Goal: Task Accomplishment & Management: Use online tool/utility

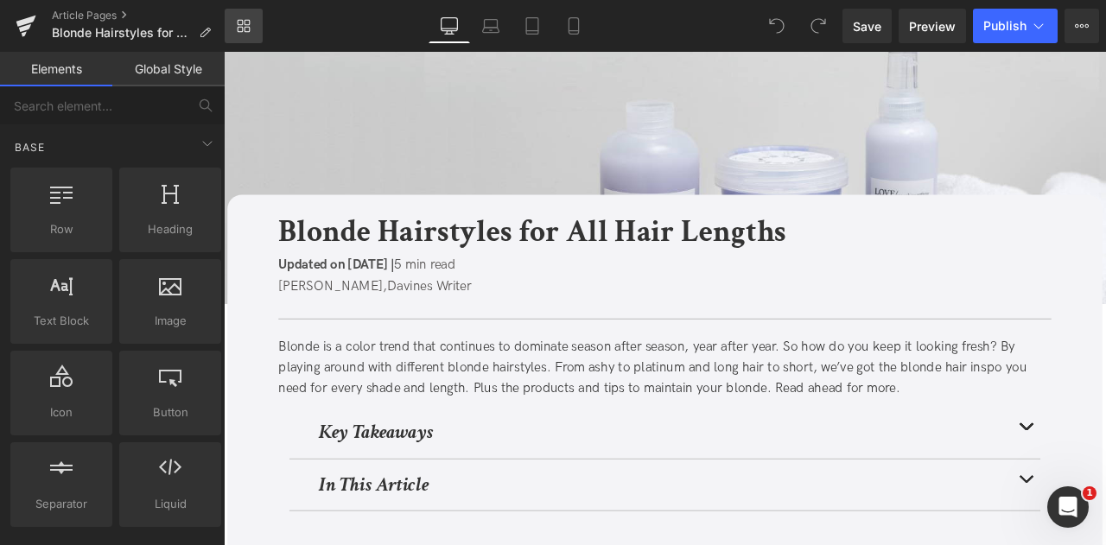
click at [246, 10] on link "Library" at bounding box center [244, 26] width 38 height 35
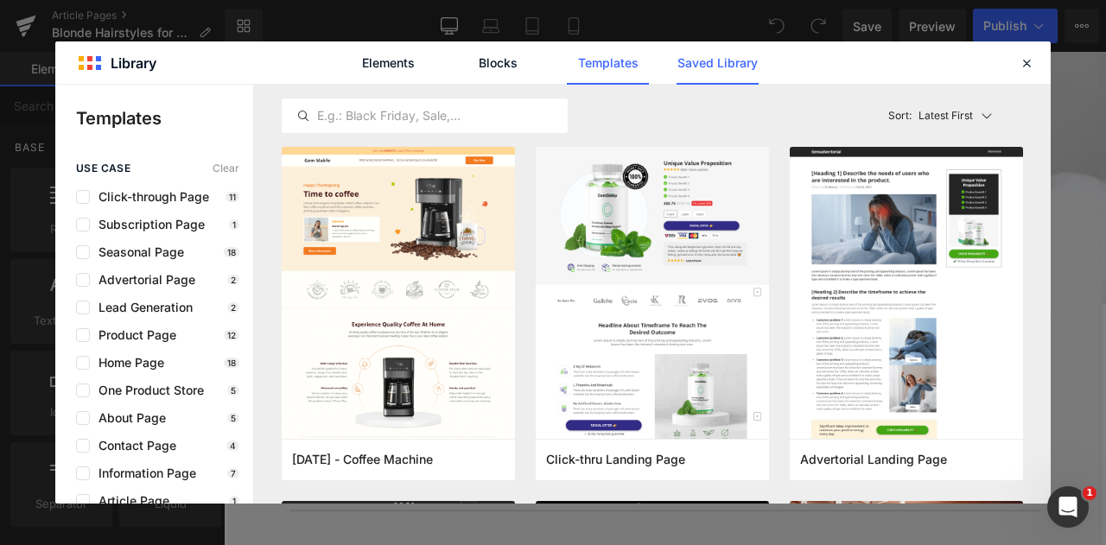
click at [704, 70] on link "Saved Library" at bounding box center [718, 62] width 82 height 43
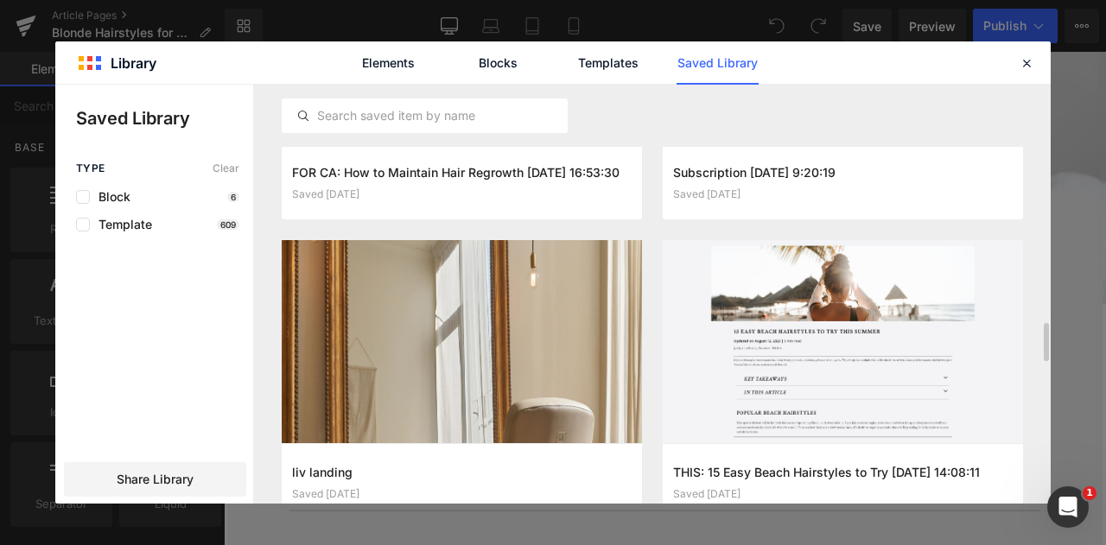
scroll to position [2604, 0]
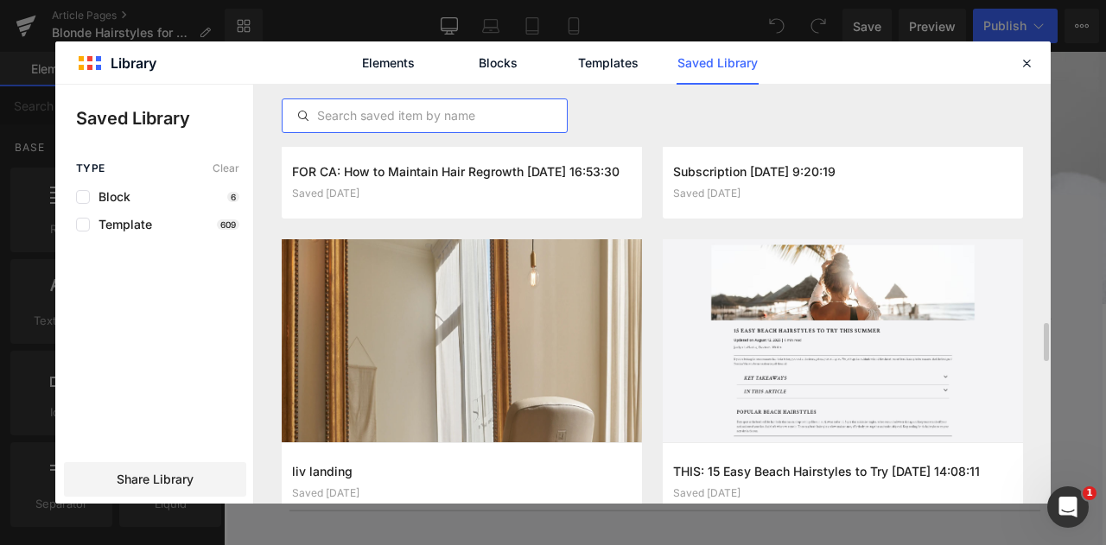
click at [380, 112] on input "text" at bounding box center [425, 115] width 284 height 21
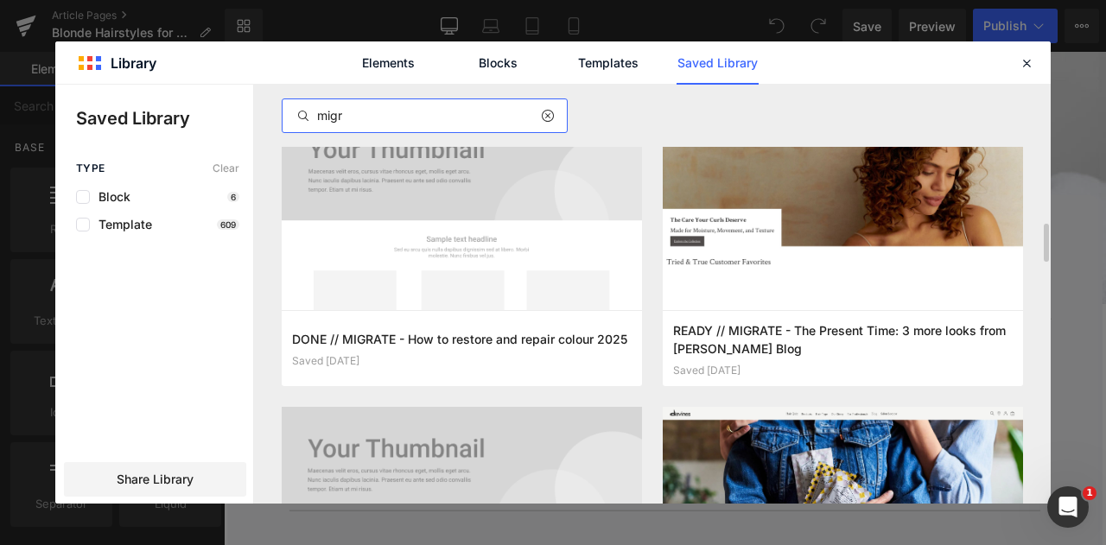
scroll to position [1535, 0]
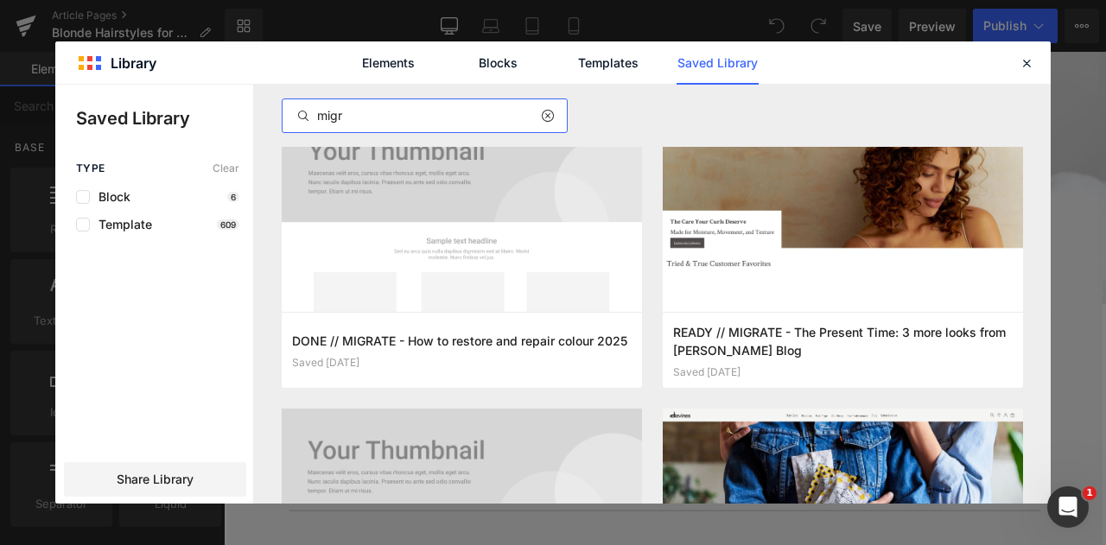
type input "migr"
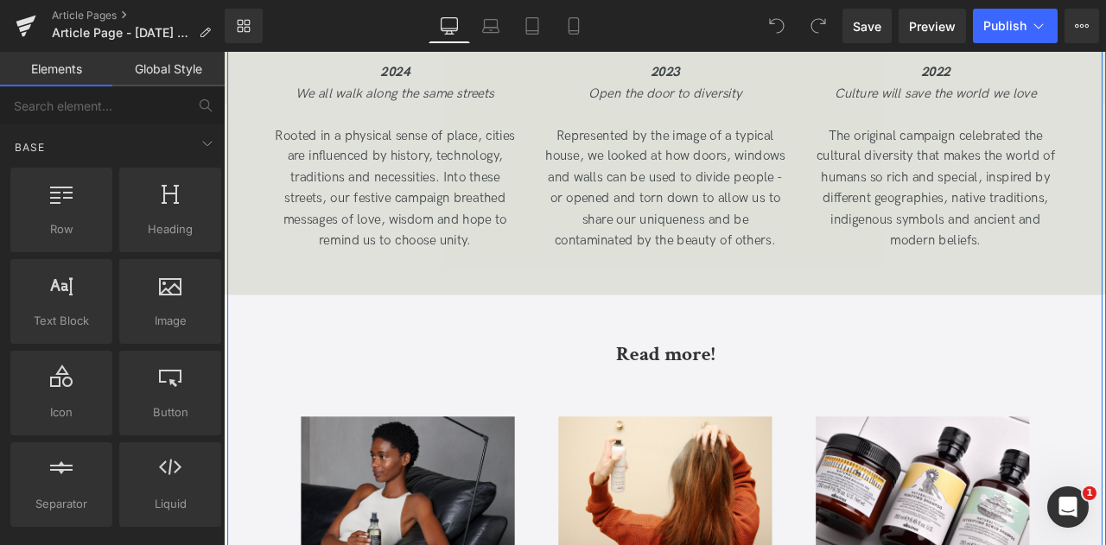
scroll to position [5471, 0]
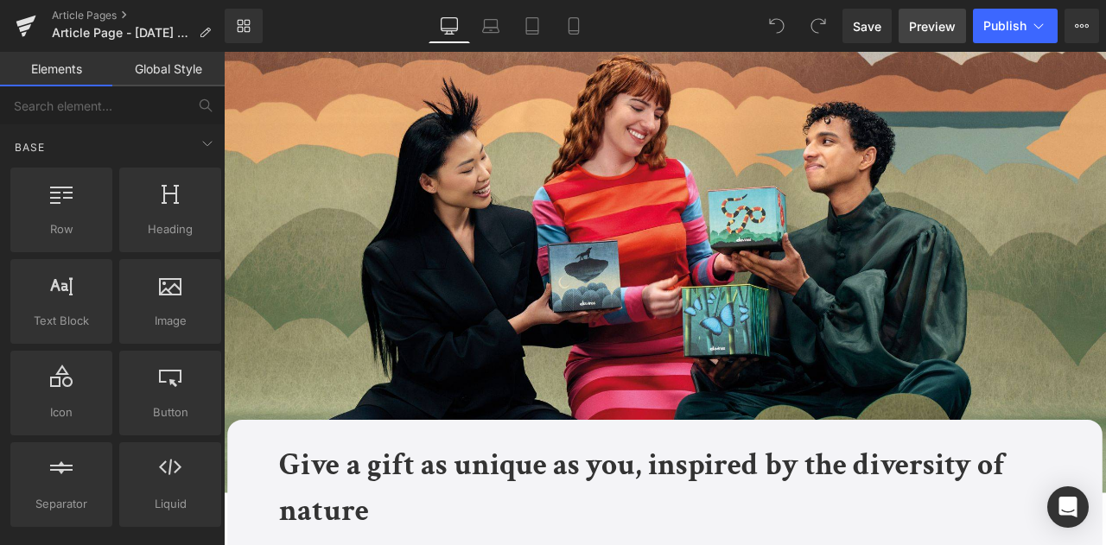
click at [926, 37] on link "Preview" at bounding box center [932, 26] width 67 height 35
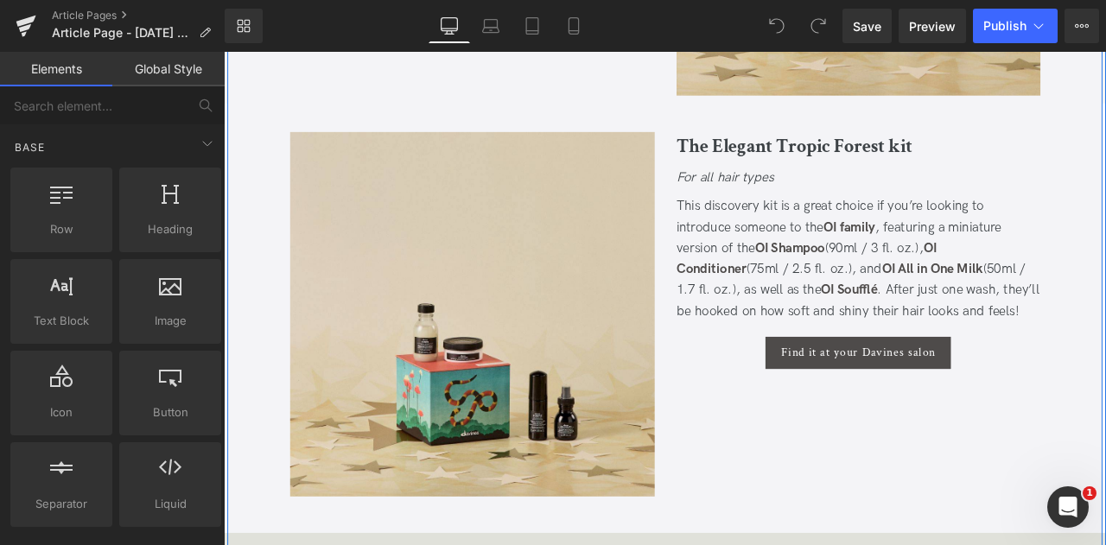
scroll to position [2246, 0]
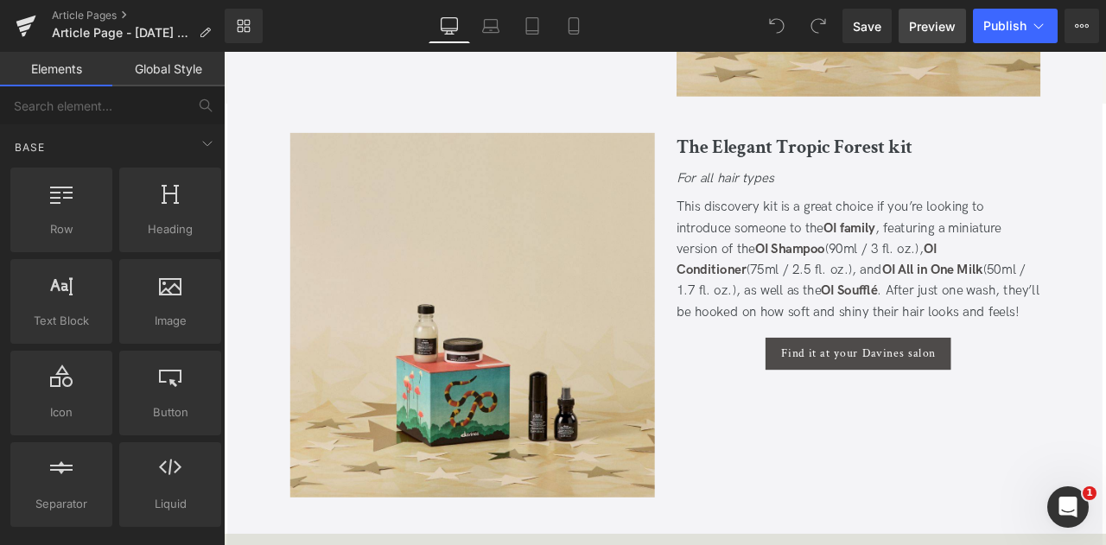
click at [930, 23] on span "Preview" at bounding box center [932, 26] width 47 height 18
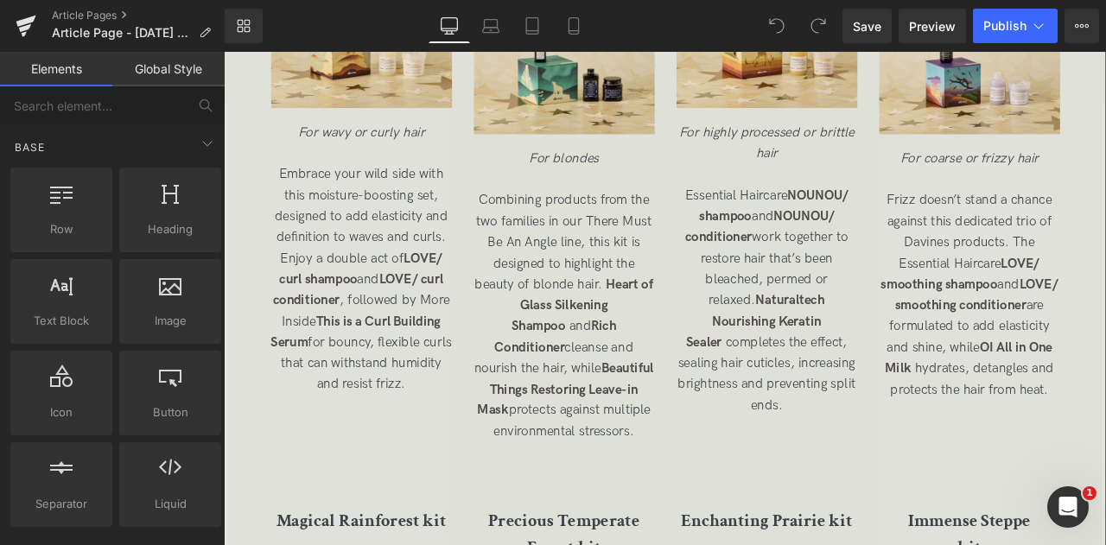
scroll to position [3188, 0]
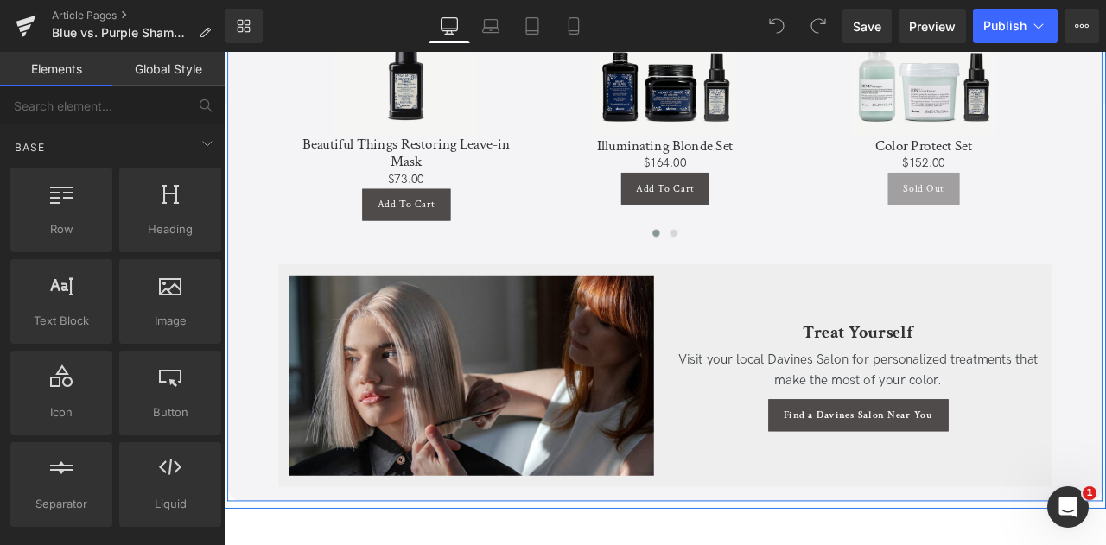
scroll to position [3178, 0]
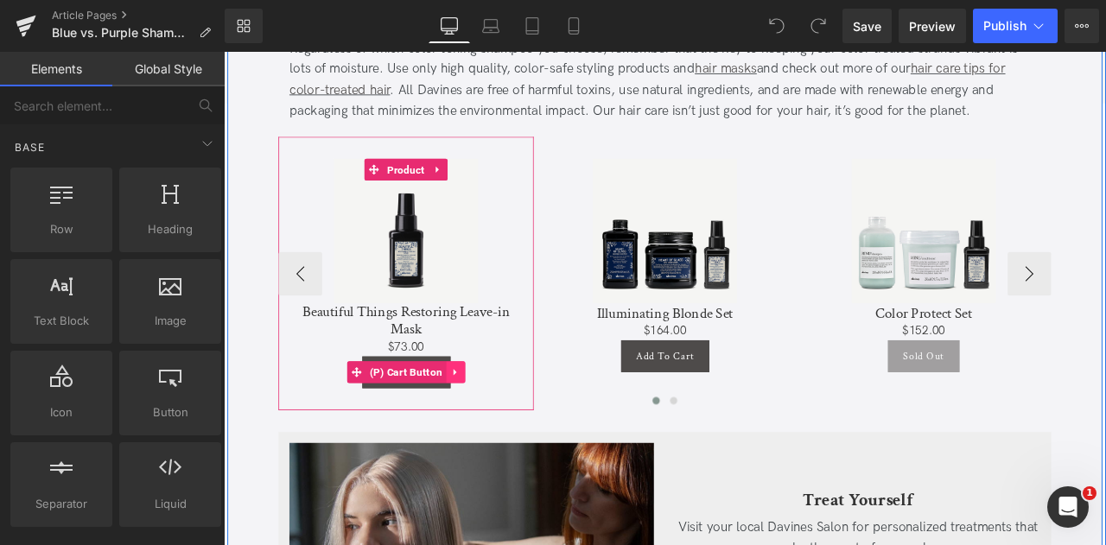
click at [496, 431] on icon at bounding box center [497, 433] width 3 height 8
click at [504, 430] on icon at bounding box center [510, 432] width 12 height 12
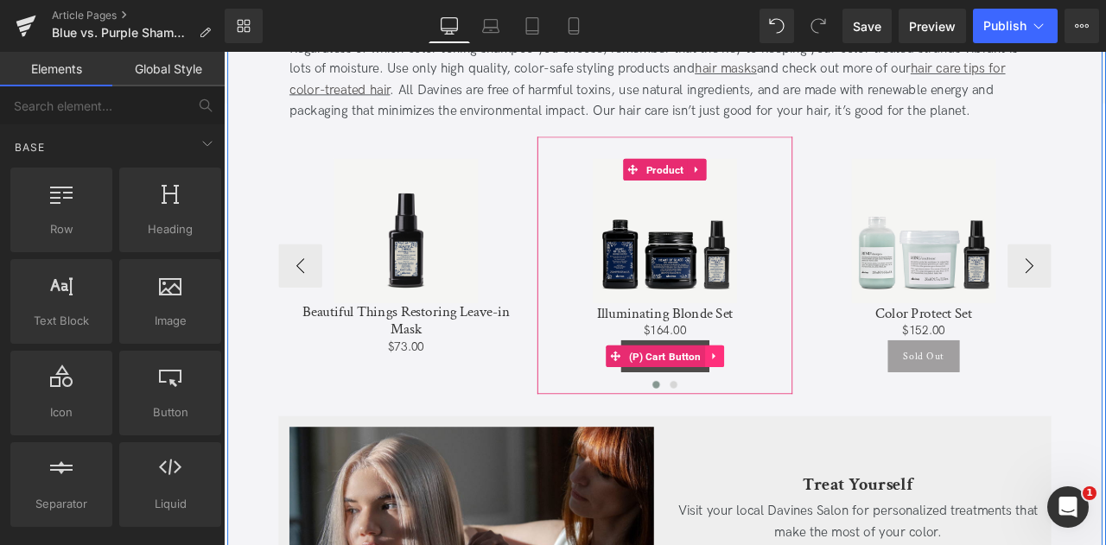
click at [803, 414] on icon at bounding box center [804, 414] width 3 height 8
click at [815, 412] on icon at bounding box center [817, 413] width 12 height 12
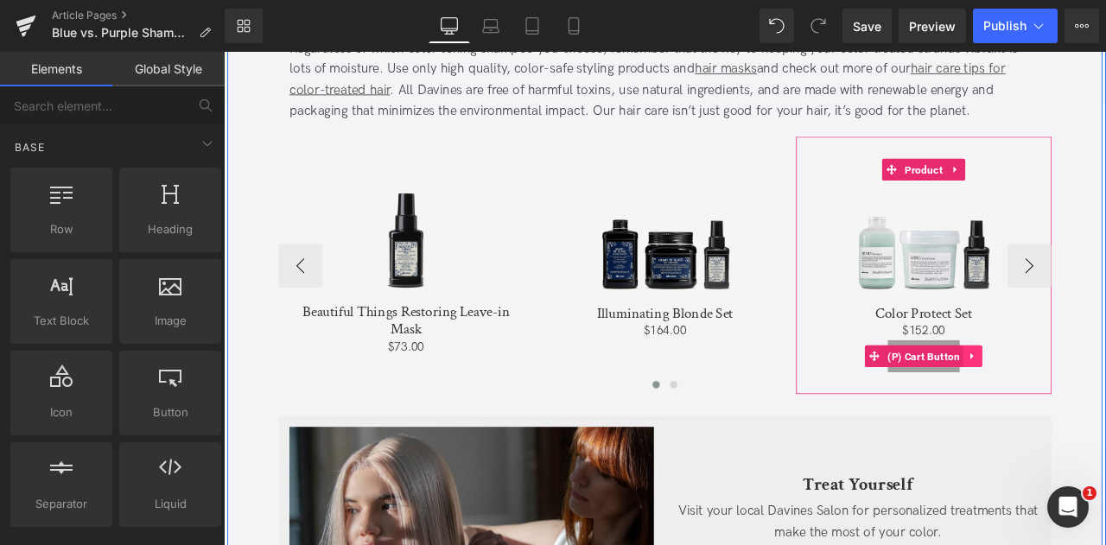
click at [1106, 408] on icon at bounding box center [1112, 413] width 12 height 13
click at [1106, 409] on icon at bounding box center [1124, 413] width 12 height 12
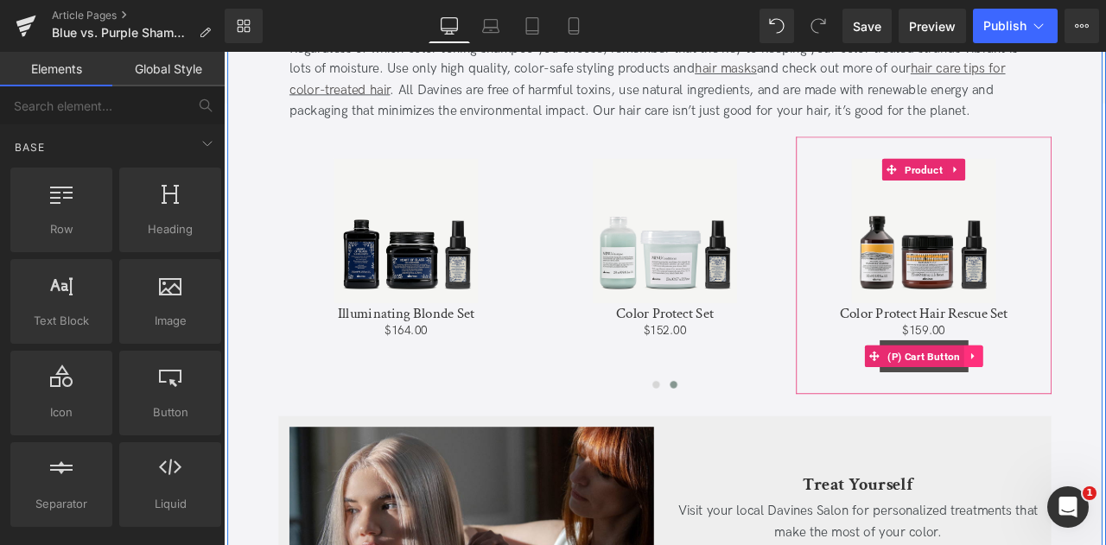
click at [1106, 409] on icon at bounding box center [1112, 413] width 12 height 13
click at [1106, 411] on icon at bounding box center [1124, 413] width 12 height 12
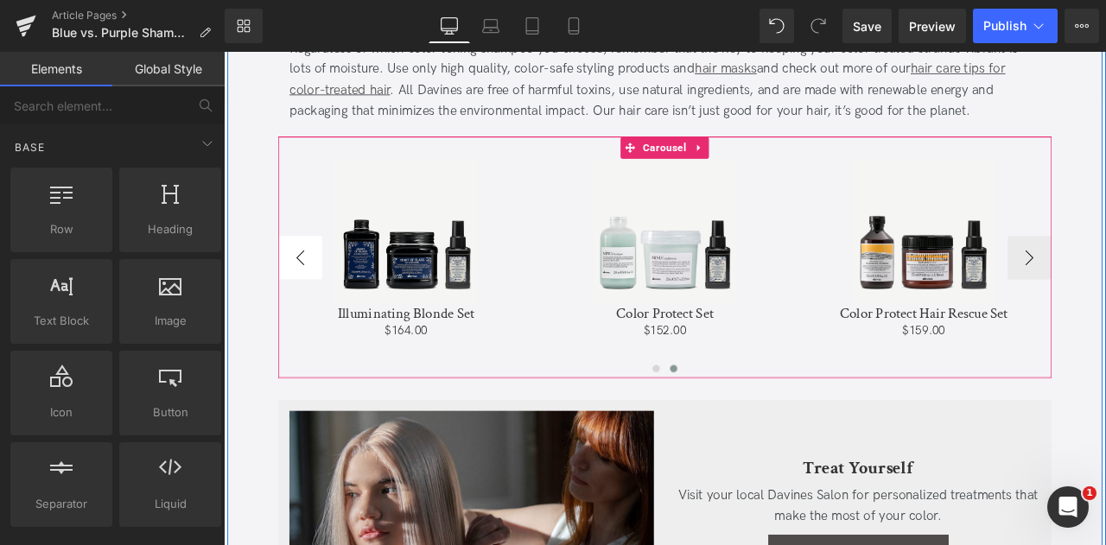
click at [310, 304] on button "‹" at bounding box center [315, 297] width 52 height 52
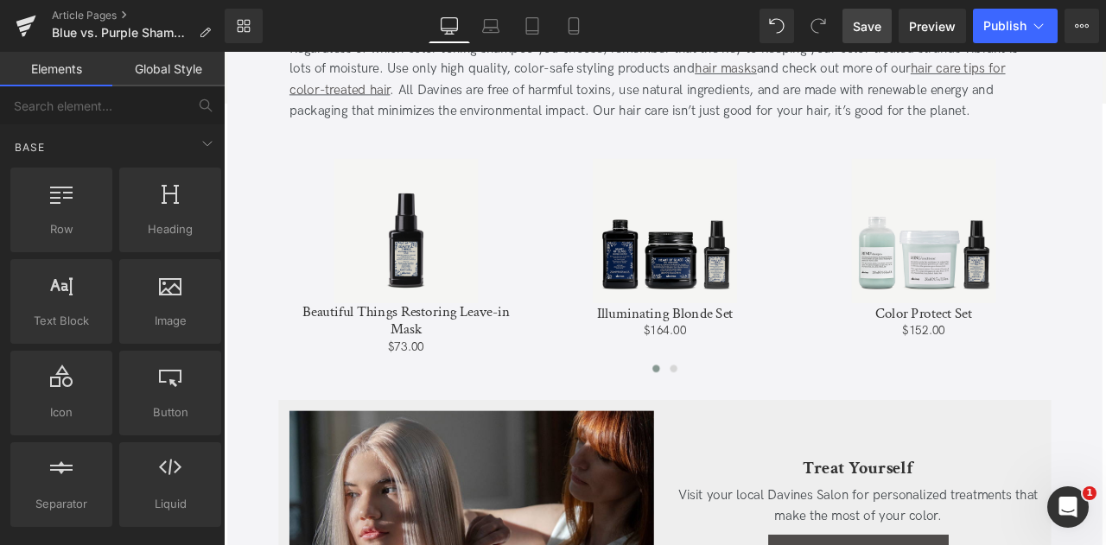
click at [870, 22] on span "Save" at bounding box center [867, 26] width 29 height 18
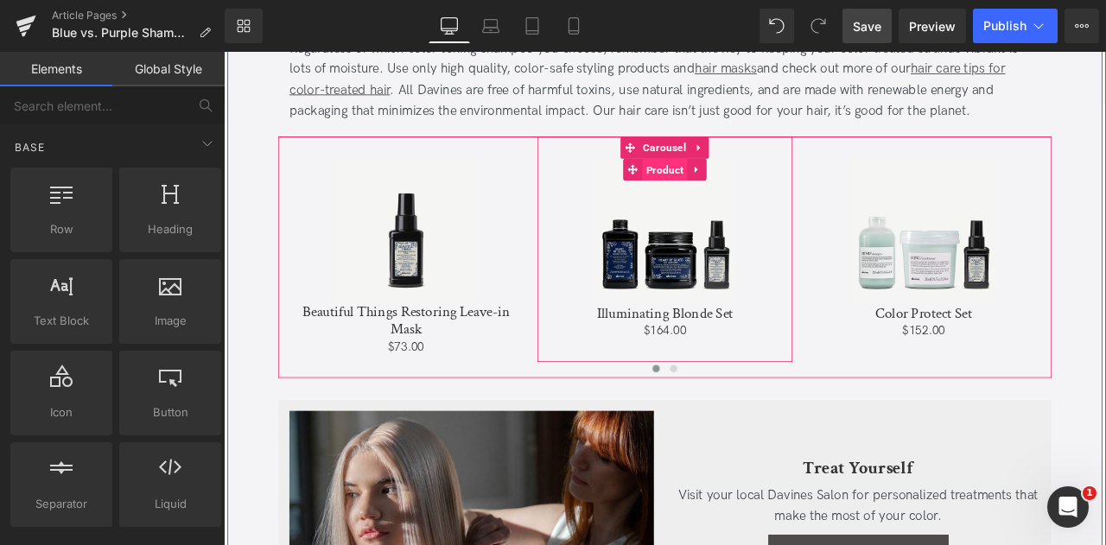
click at [738, 189] on span "Product" at bounding box center [747, 192] width 54 height 26
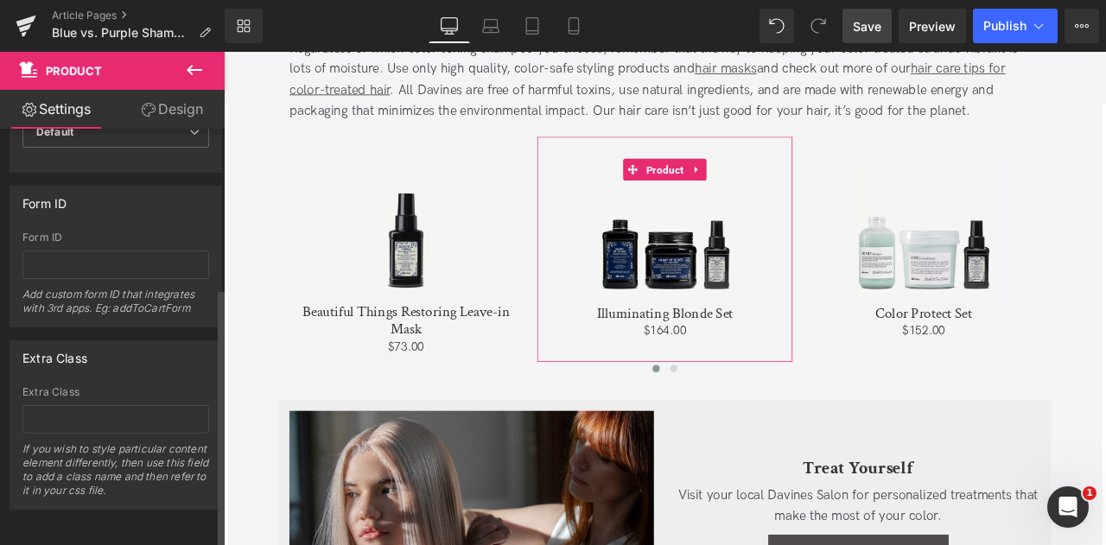
scroll to position [254, 0]
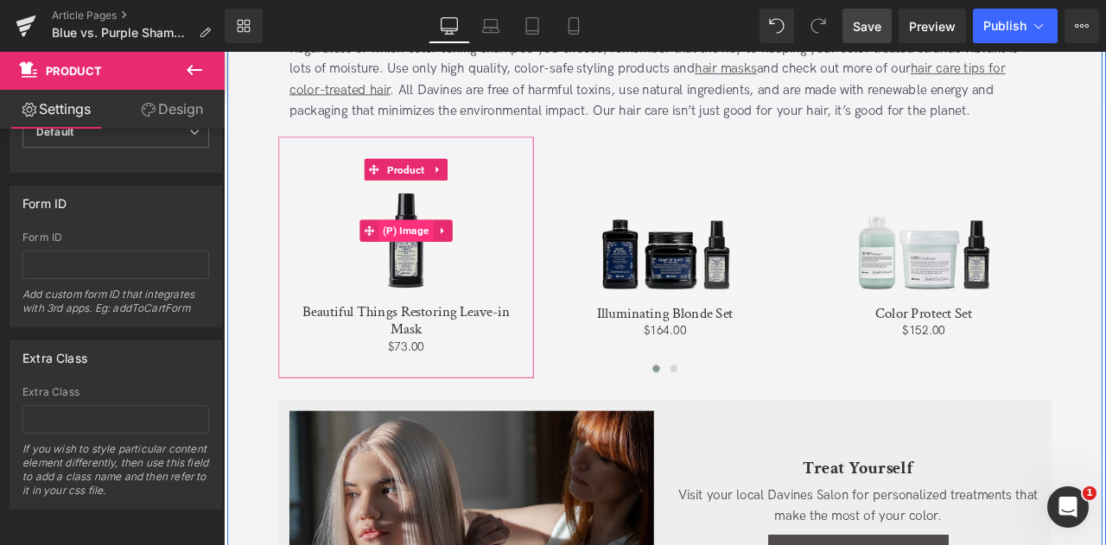
click at [443, 255] on span "(P) Image" at bounding box center [440, 265] width 65 height 26
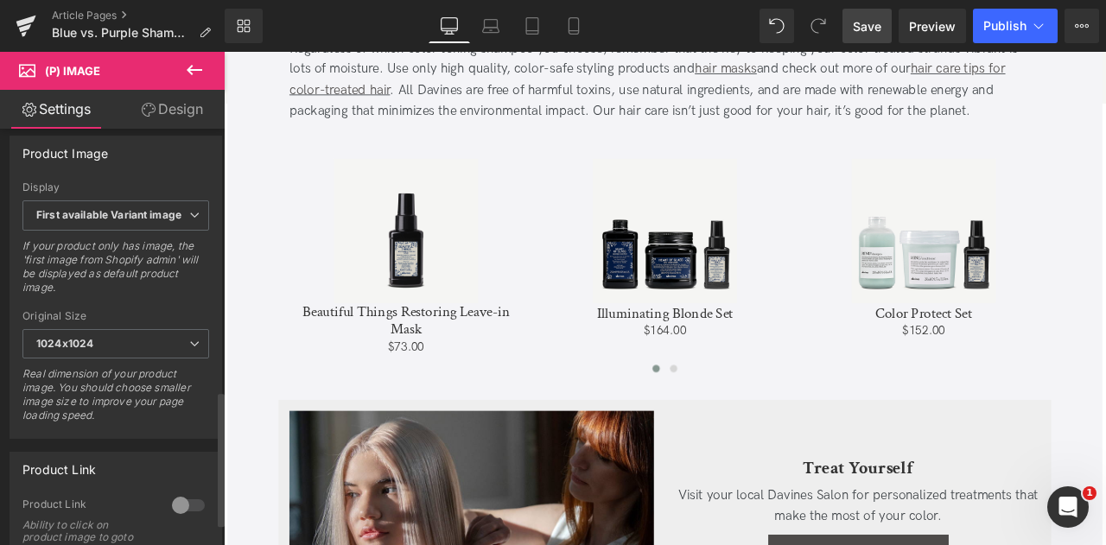
scroll to position [864, 0]
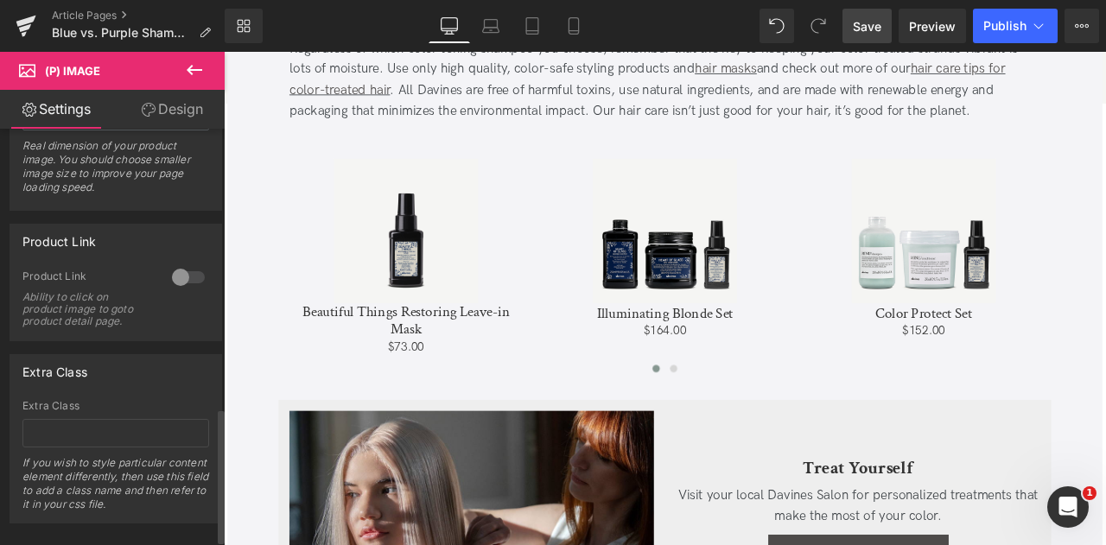
click at [182, 266] on div at bounding box center [188, 278] width 41 height 28
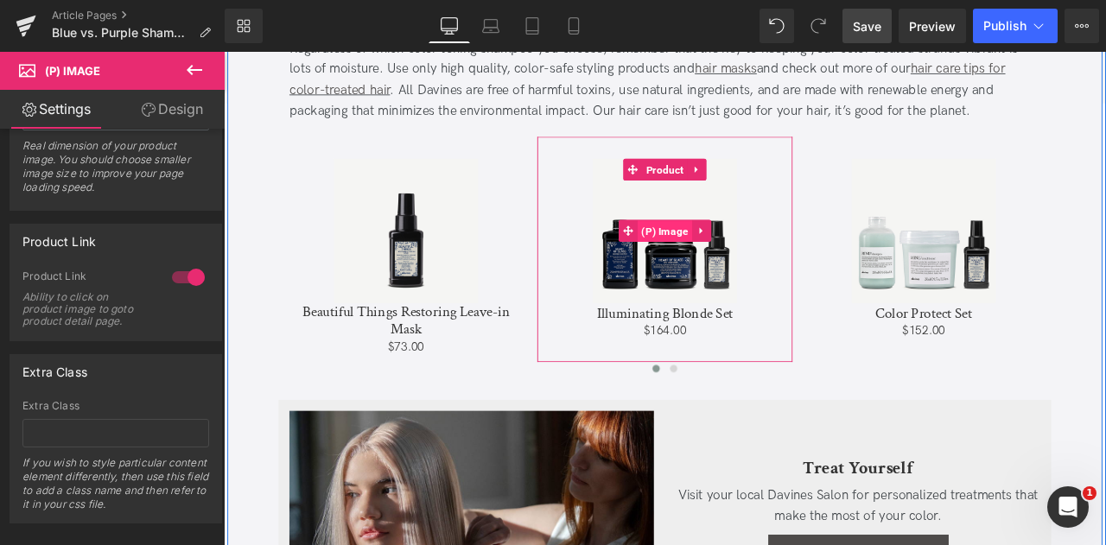
click at [734, 258] on span "(P) Image" at bounding box center [747, 265] width 65 height 26
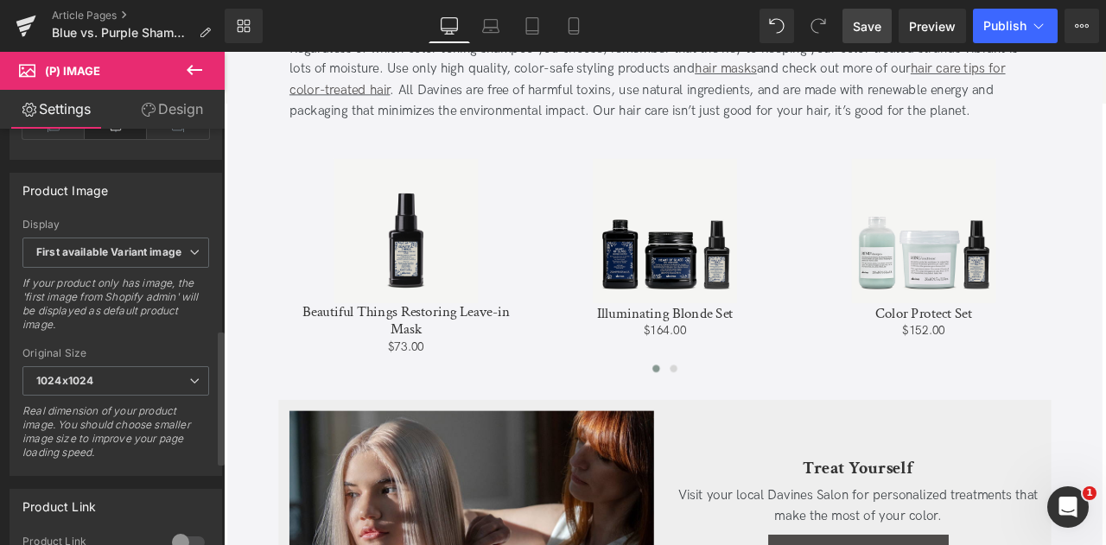
scroll to position [783, 0]
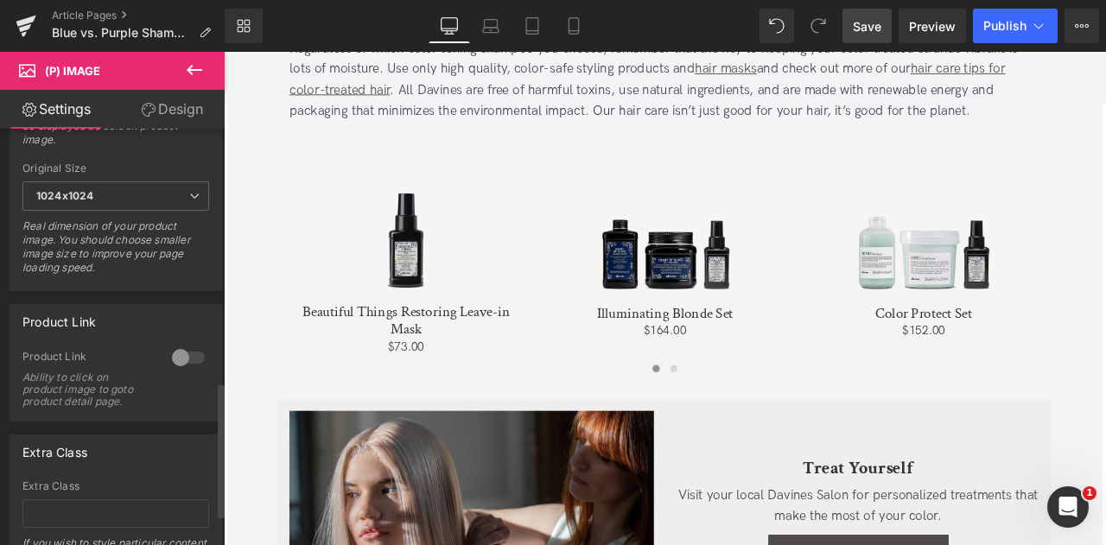
click at [176, 352] on div at bounding box center [188, 358] width 41 height 28
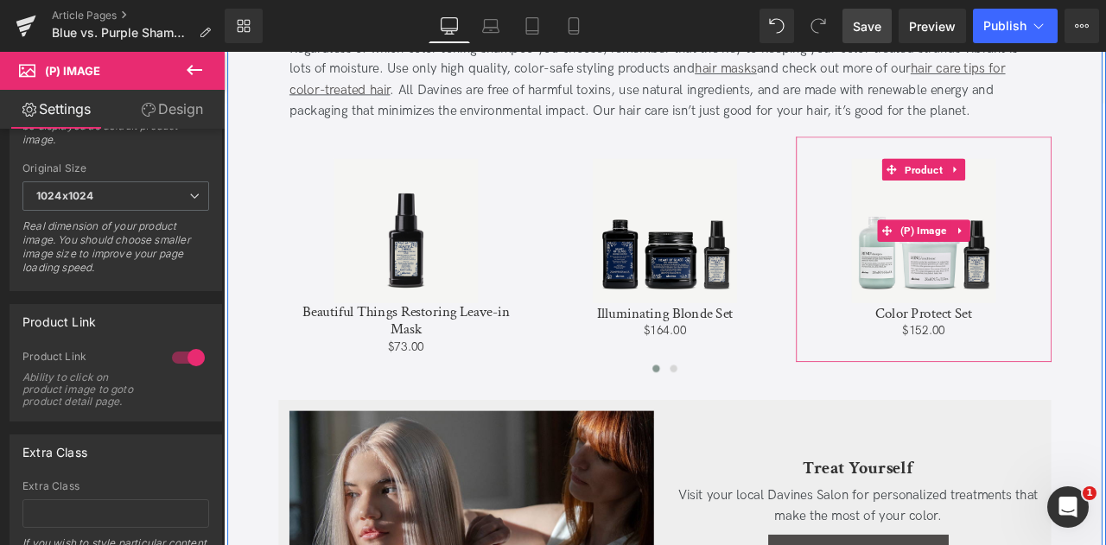
click at [1048, 277] on img at bounding box center [1053, 264] width 171 height 171
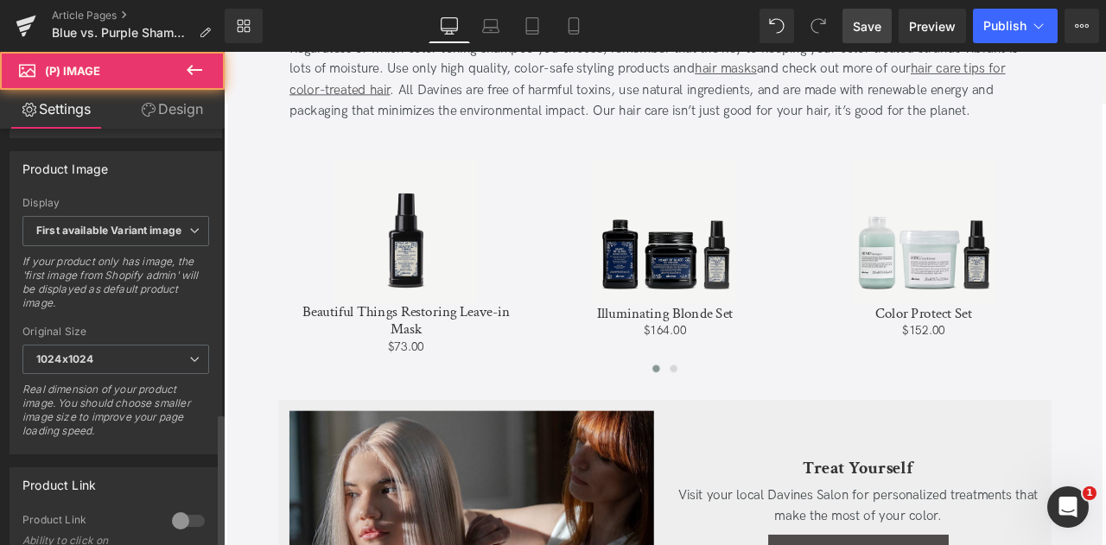
scroll to position [880, 0]
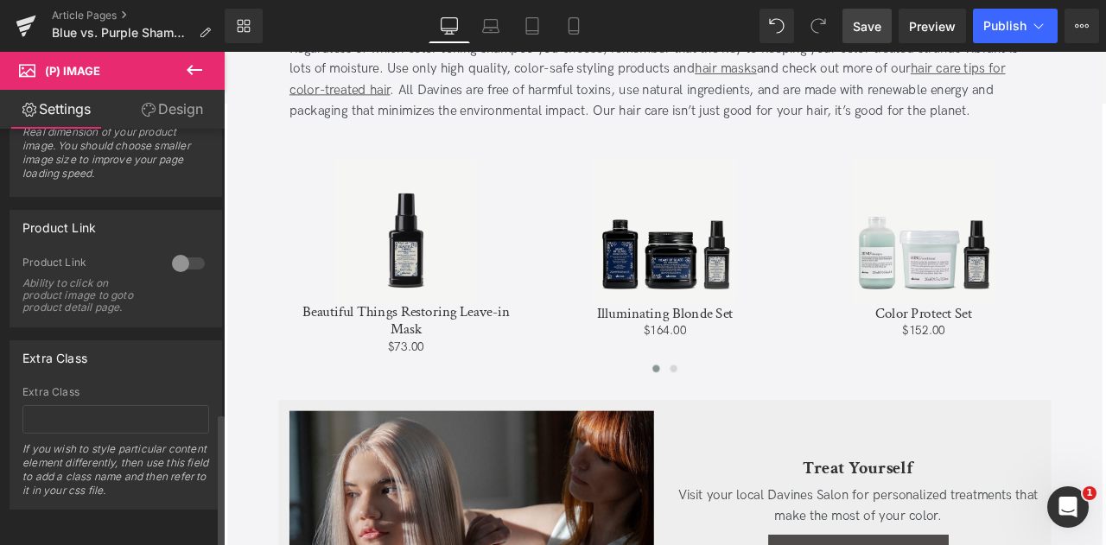
click at [181, 254] on div at bounding box center [188, 264] width 41 height 28
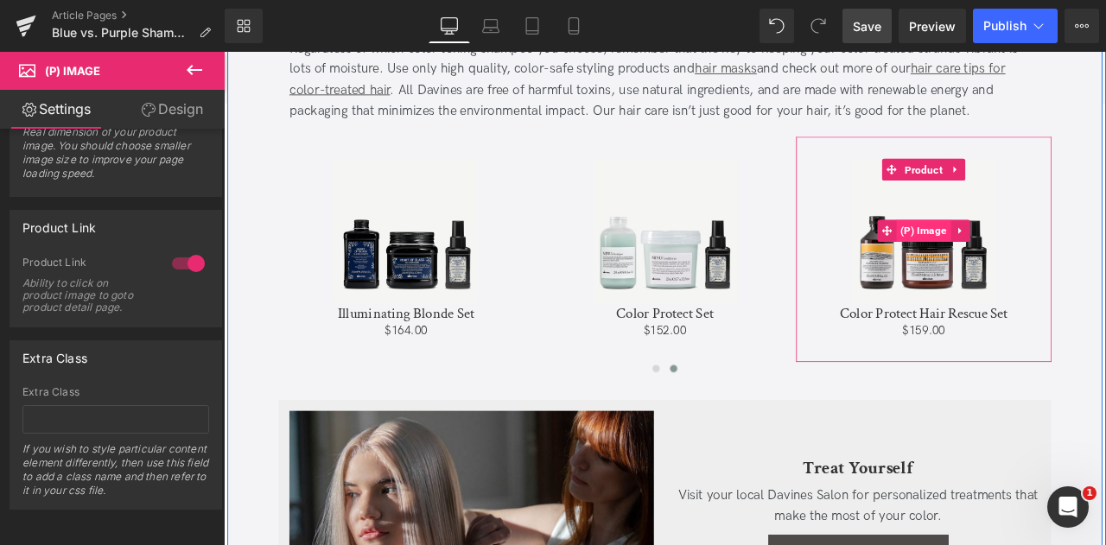
click at [1050, 269] on span "(P) Image" at bounding box center [1054, 265] width 65 height 26
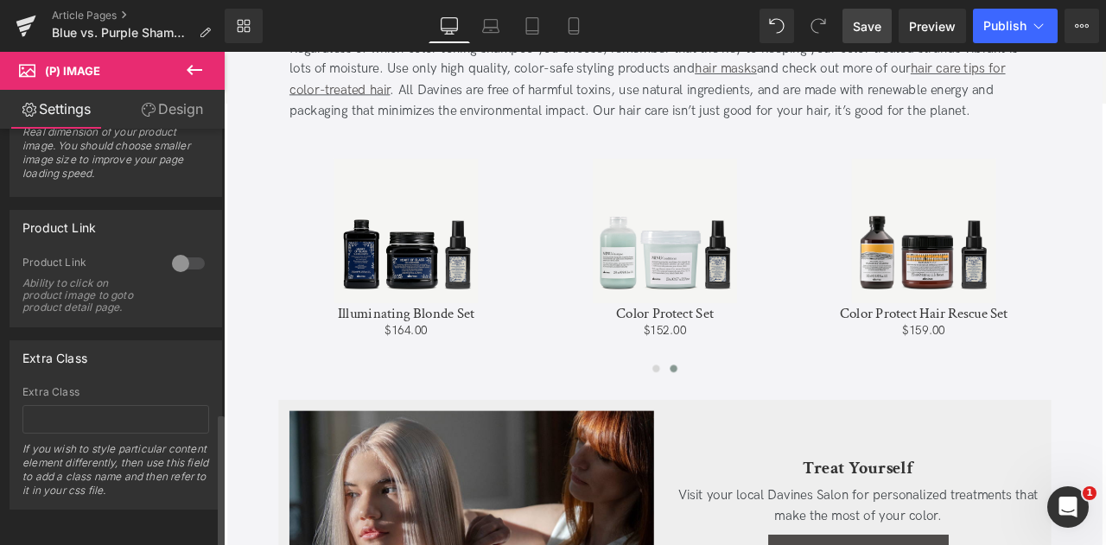
click at [183, 250] on div at bounding box center [188, 264] width 41 height 28
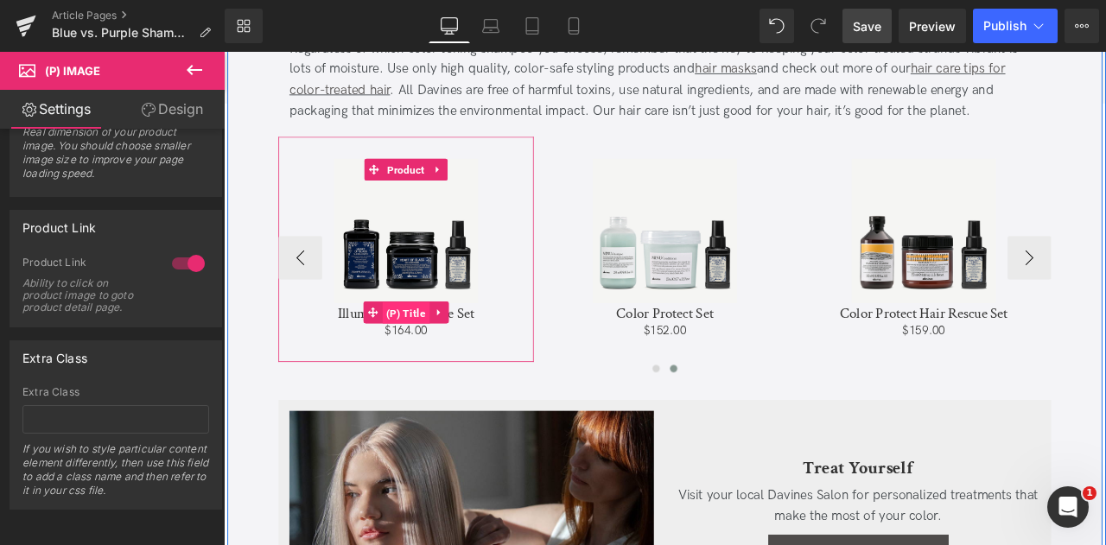
click at [427, 357] on span "(P) Title" at bounding box center [440, 362] width 56 height 26
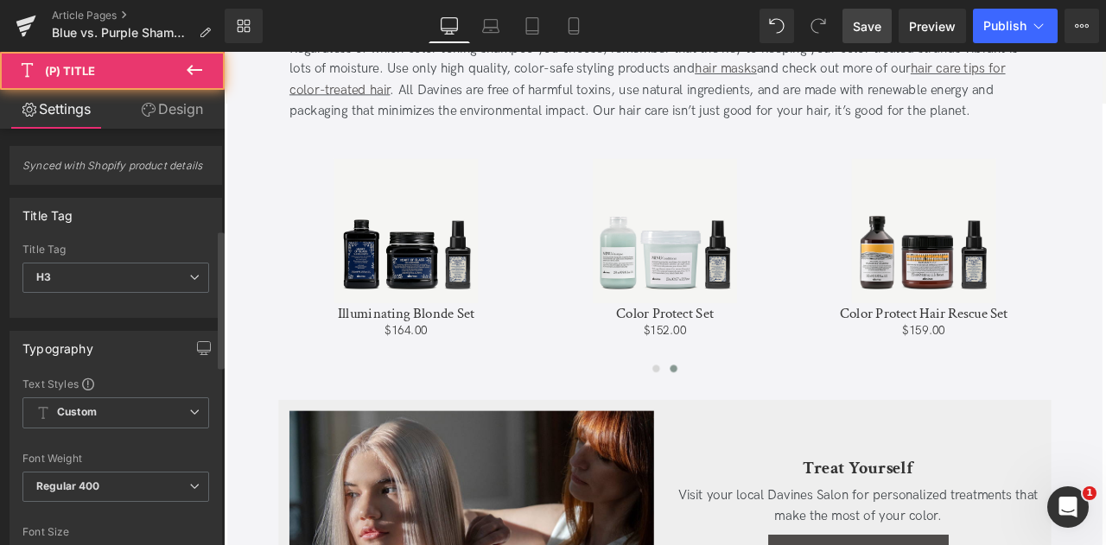
scroll to position [845, 0]
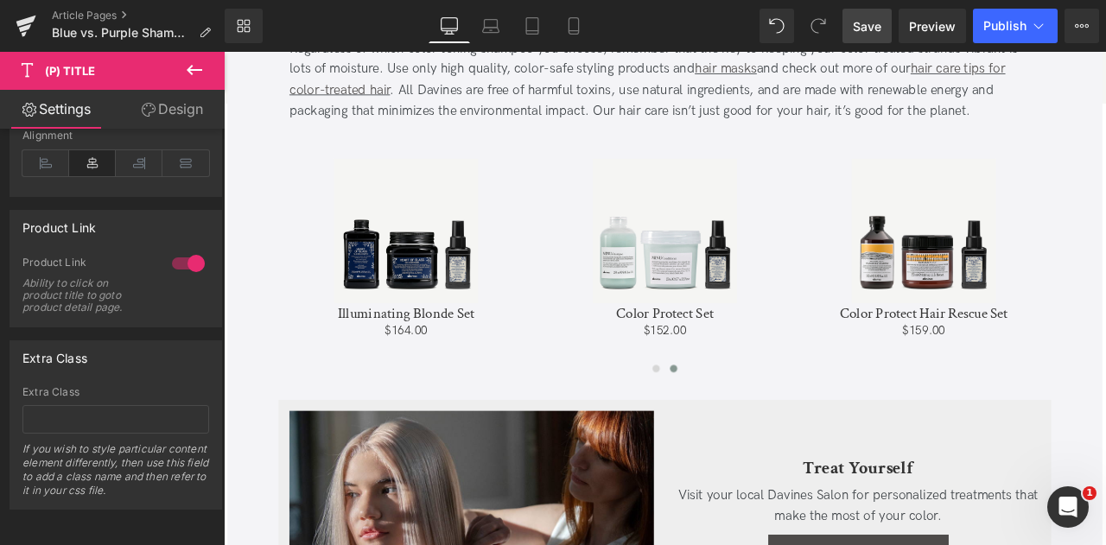
click at [861, 20] on span "Save" at bounding box center [867, 26] width 29 height 18
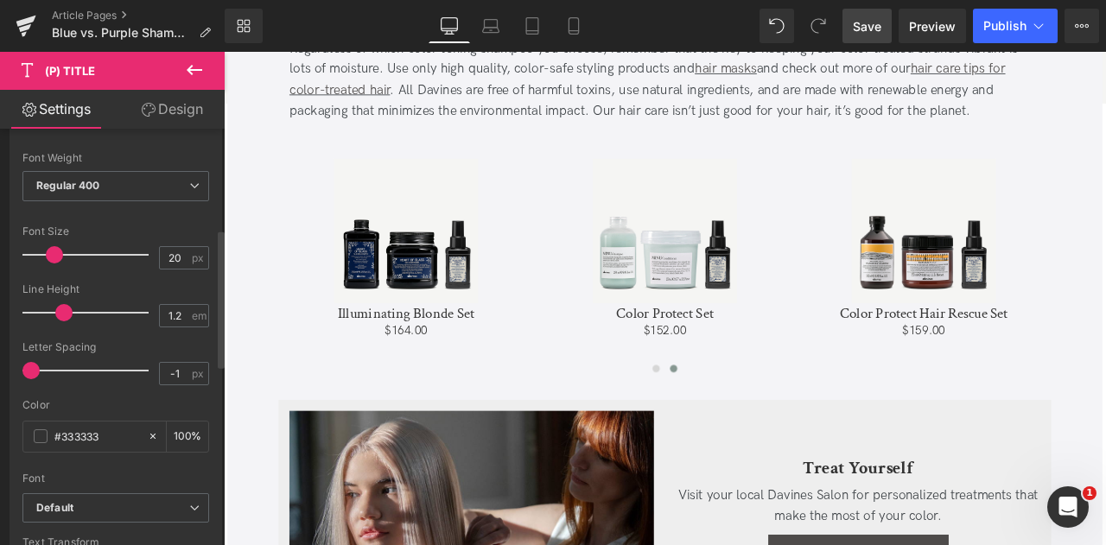
scroll to position [0, 0]
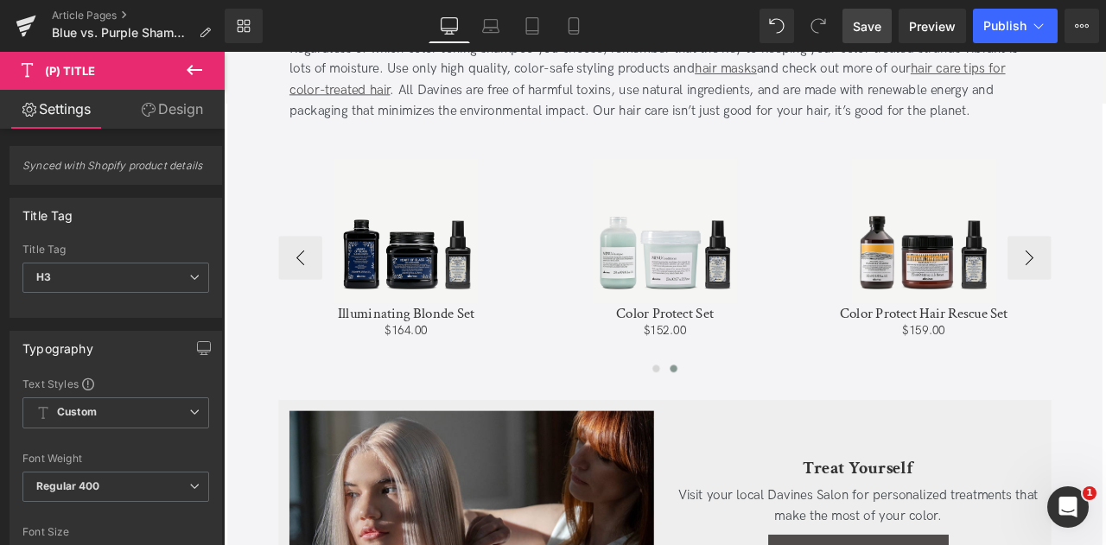
click at [746, 310] on img at bounding box center [746, 264] width 171 height 171
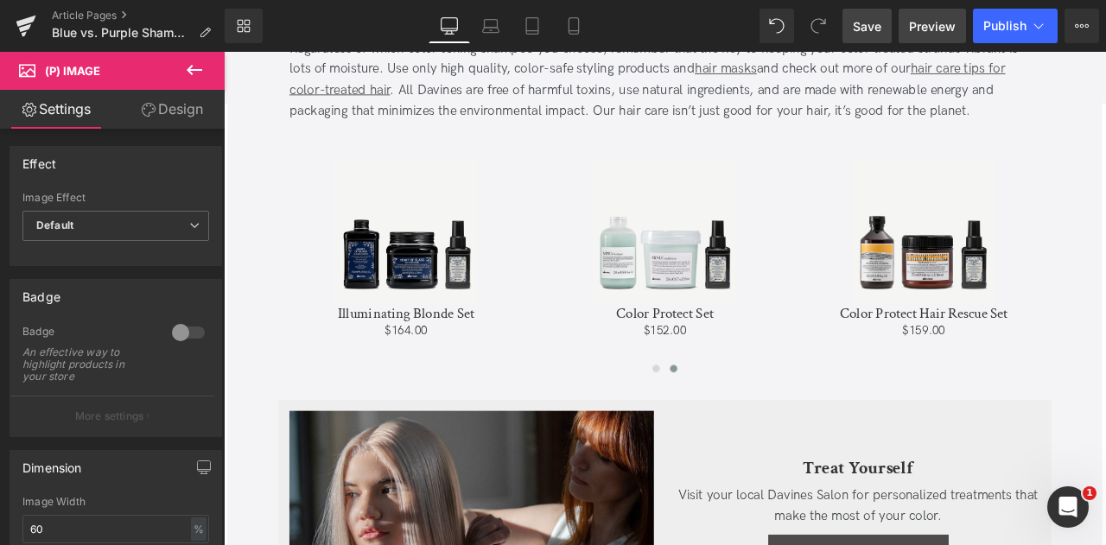
click at [912, 32] on span "Preview" at bounding box center [932, 26] width 47 height 18
